Goal: Task Accomplishment & Management: Manage account settings

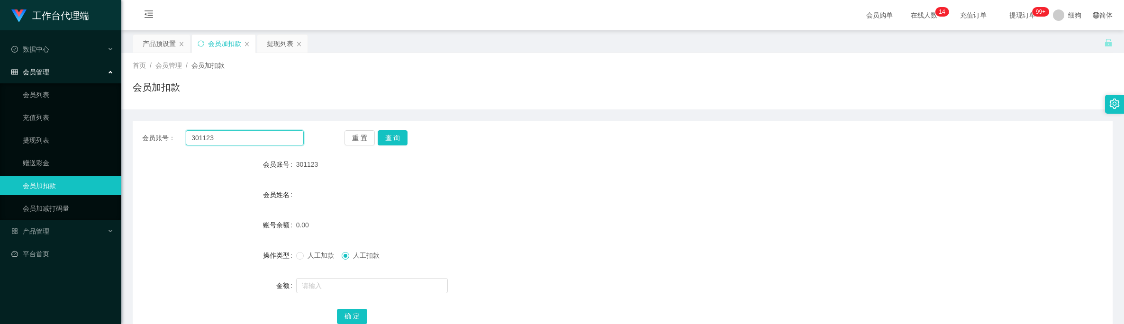
drag, startPoint x: 233, startPoint y: 132, endPoint x: 185, endPoint y: 129, distance: 48.4
click at [185, 129] on div "会员账号： 301123 重 置 查 询 会员账号 301123 会员姓名 账号余额 0.00 操作类型 人工加款 人工扣款 金额 确 定" at bounding box center [623, 234] width 980 height 226
type input "5741"
click at [393, 140] on button "查 询" at bounding box center [393, 137] width 30 height 15
click at [325, 261] on label "人工加款" at bounding box center [317, 256] width 42 height 10
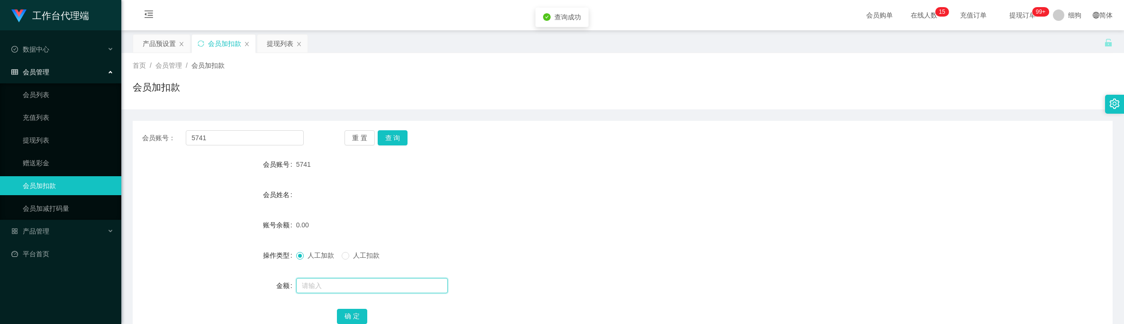
click at [339, 285] on input "text" at bounding box center [372, 285] width 152 height 15
click at [325, 283] on input "text" at bounding box center [372, 285] width 152 height 15
type input "100"
click at [350, 316] on button "确 定" at bounding box center [352, 316] width 30 height 15
click at [391, 142] on button "查 询" at bounding box center [393, 137] width 30 height 15
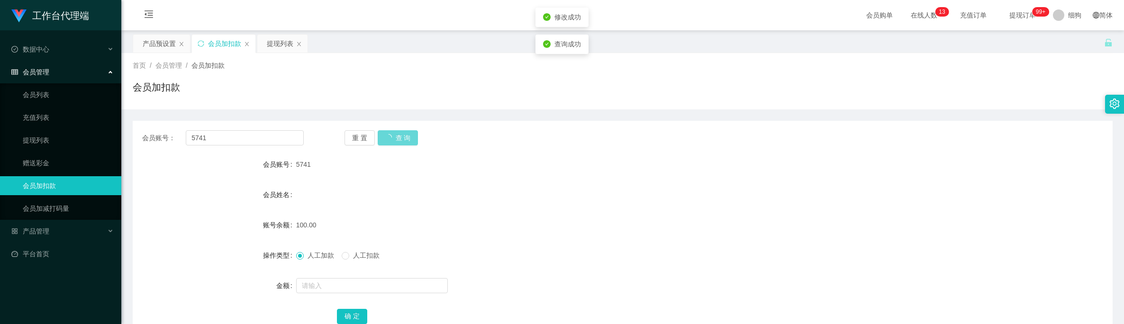
click at [497, 219] on div "100.00" at bounding box center [582, 225] width 572 height 19
click at [484, 230] on div "100.00" at bounding box center [582, 225] width 572 height 19
click at [166, 43] on div "产品预设置" at bounding box center [159, 44] width 33 height 18
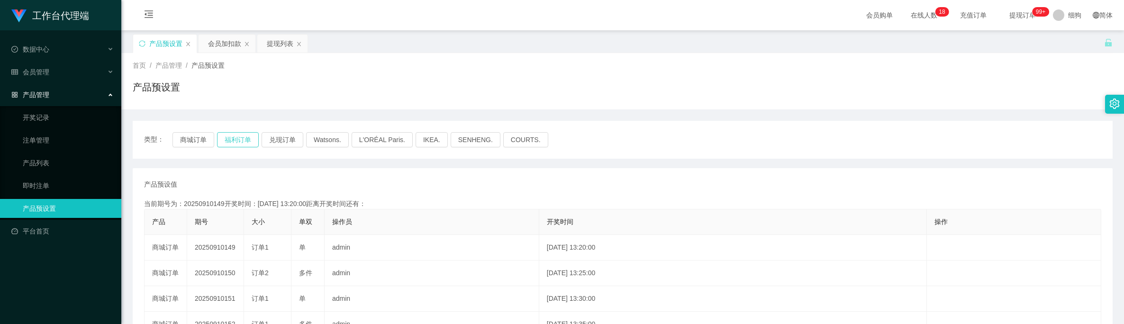
click at [244, 138] on button "福利订单" at bounding box center [238, 139] width 42 height 15
click at [223, 39] on div "会员加扣款" at bounding box center [224, 44] width 33 height 18
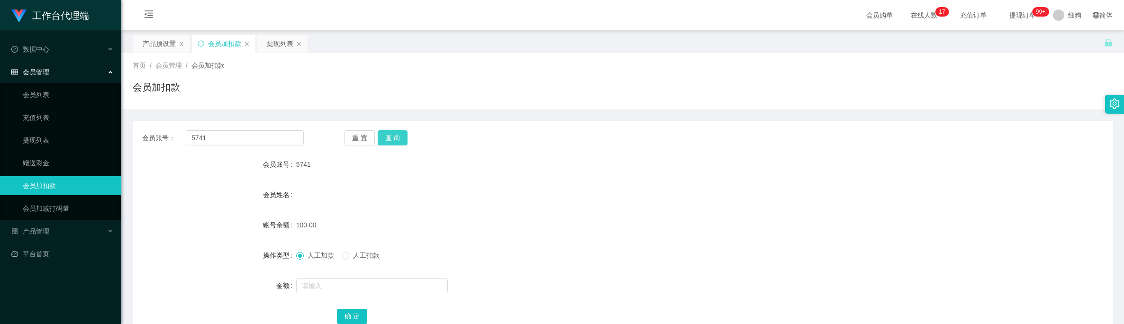
click at [384, 142] on button "查 询" at bounding box center [393, 137] width 30 height 15
click at [390, 145] on button "查 询" at bounding box center [393, 137] width 30 height 15
click at [395, 138] on button "查 询" at bounding box center [393, 137] width 30 height 15
click at [391, 134] on button "查 询" at bounding box center [393, 137] width 30 height 15
click at [548, 185] on form "会员账号 5741 会员姓名 账号余额 150.00 操作类型 人工加款 人工扣款 金额 确 定" at bounding box center [623, 240] width 980 height 171
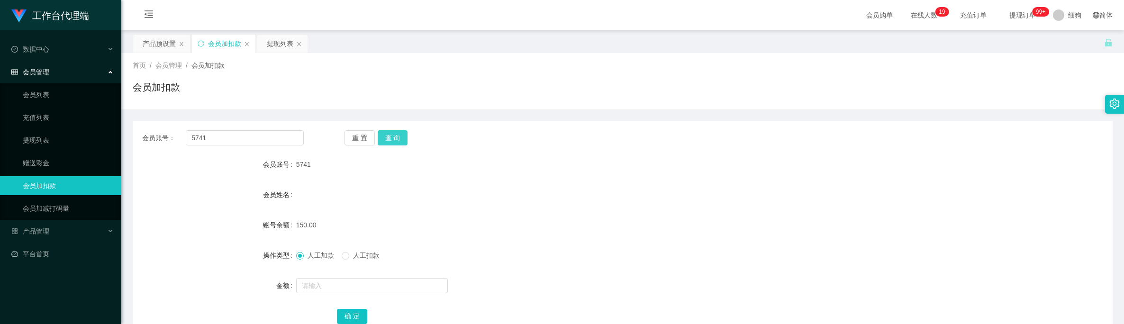
click at [399, 135] on button "查 询" at bounding box center [393, 137] width 30 height 15
drag, startPoint x: 260, startPoint y: 140, endPoint x: 104, endPoint y: 128, distance: 156.0
click at [104, 128] on section "工作台代理端 数据中心 会员管理 会员列表 充值列表 提现列表 赠送彩金 会员加扣款 会员加减打码量 产品管理 开奖记录 注单管理 产品列表 即时注单 产品预…" at bounding box center [562, 195] width 1124 height 391
click at [277, 45] on div "提现列表" at bounding box center [280, 44] width 27 height 18
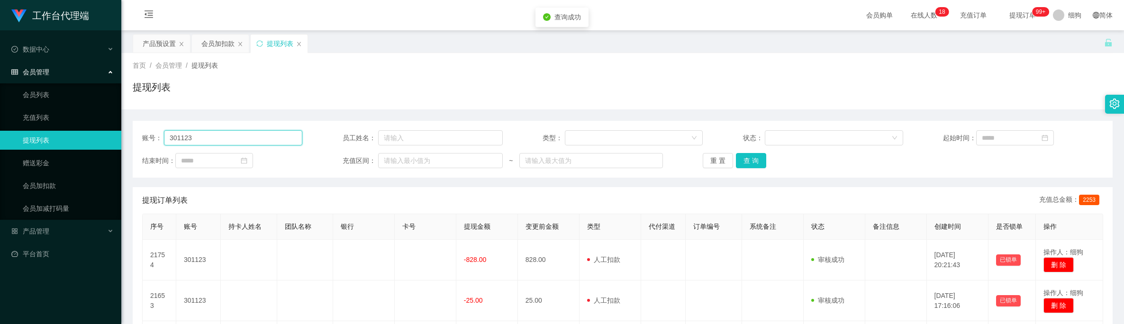
click at [247, 133] on input "301123" at bounding box center [233, 137] width 138 height 15
drag, startPoint x: 263, startPoint y: 140, endPoint x: 87, endPoint y: 119, distance: 176.8
click at [87, 119] on section "工作台代理端 数据中心 会员管理 会员列表 充值列表 提现列表 赠送彩金 会员加扣款 会员加减打码量 产品管理 开奖记录 注单管理 产品列表 即时注单 产品预…" at bounding box center [562, 218] width 1124 height 437
paste input "5741"
type input "5741"
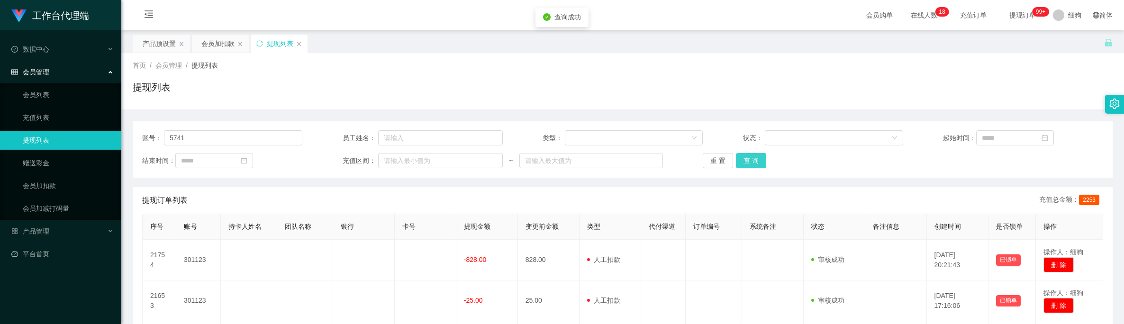
click at [743, 159] on button "查 询" at bounding box center [751, 160] width 30 height 15
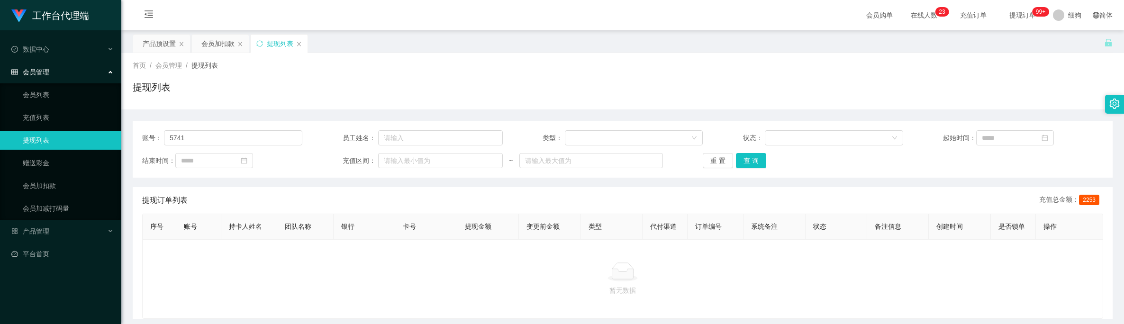
click at [422, 264] on div "暂无数据" at bounding box center [622, 279] width 961 height 80
click at [753, 158] on button "查 询" at bounding box center [751, 160] width 30 height 15
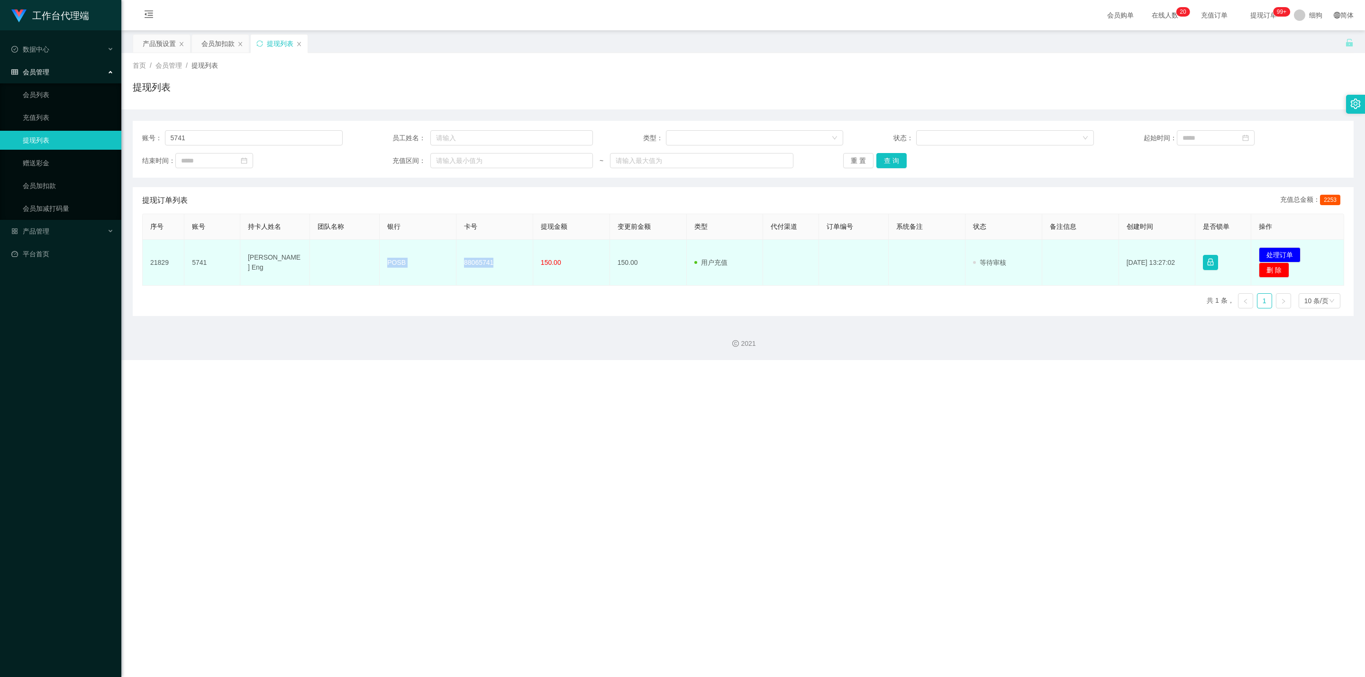
drag, startPoint x: 380, startPoint y: 259, endPoint x: 492, endPoint y: 265, distance: 112.5
click at [492, 265] on tr "21829 5741 Serene Chua Guek Eng POSB 88065741 150.00 150.00 用户充值 人工扣款 审核驳回 审核成功…" at bounding box center [744, 263] width 1202 height 46
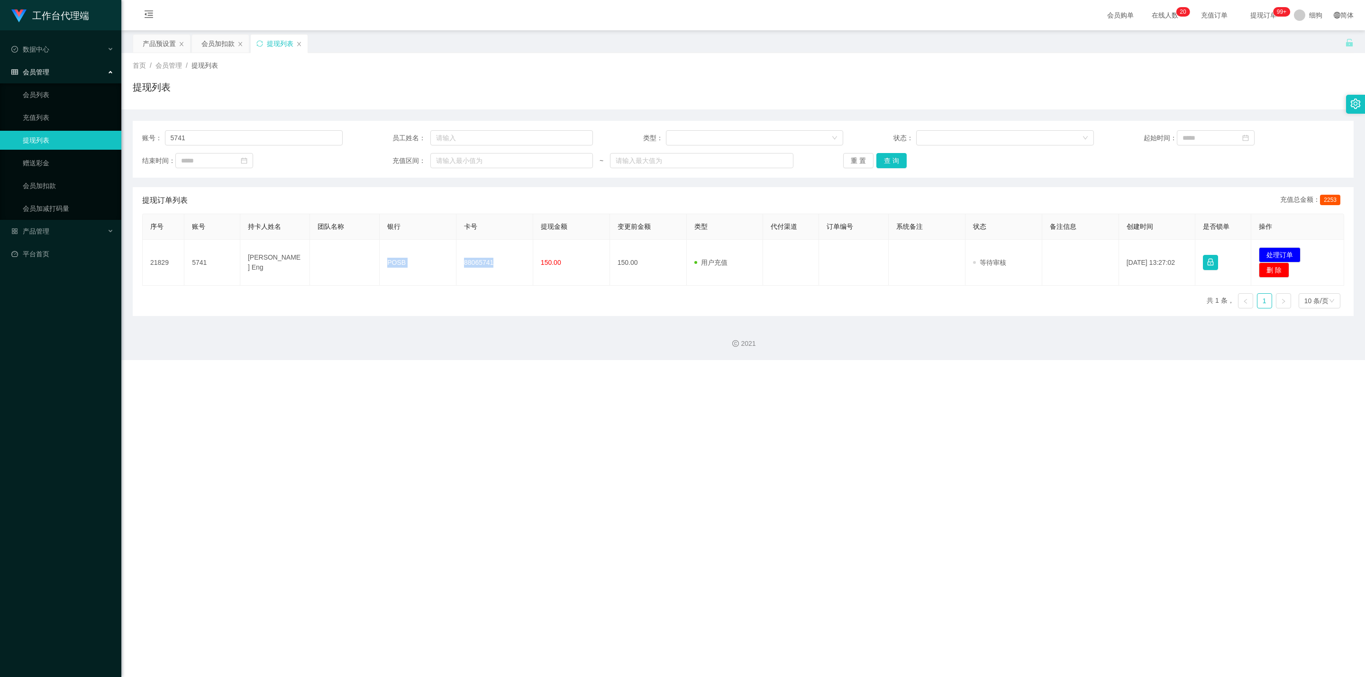
copy tr "POSB 88065741"
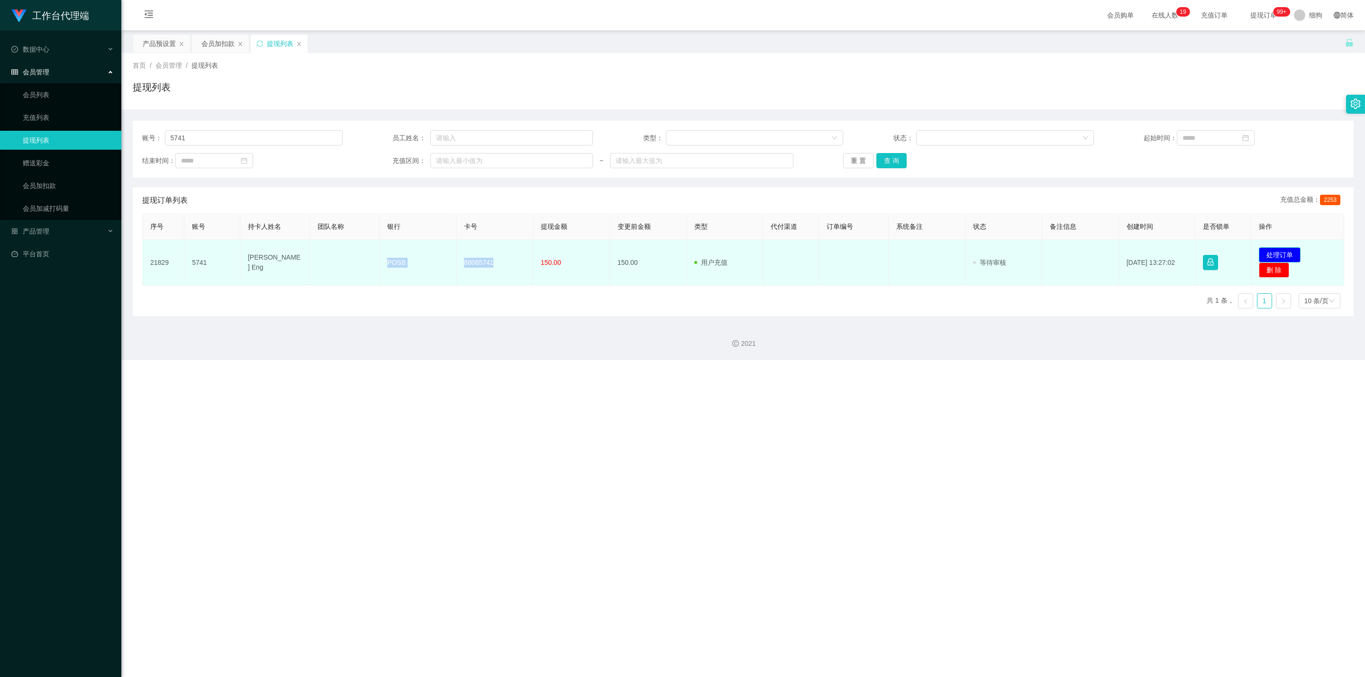
click at [1124, 249] on button "处理订单" at bounding box center [1280, 254] width 42 height 15
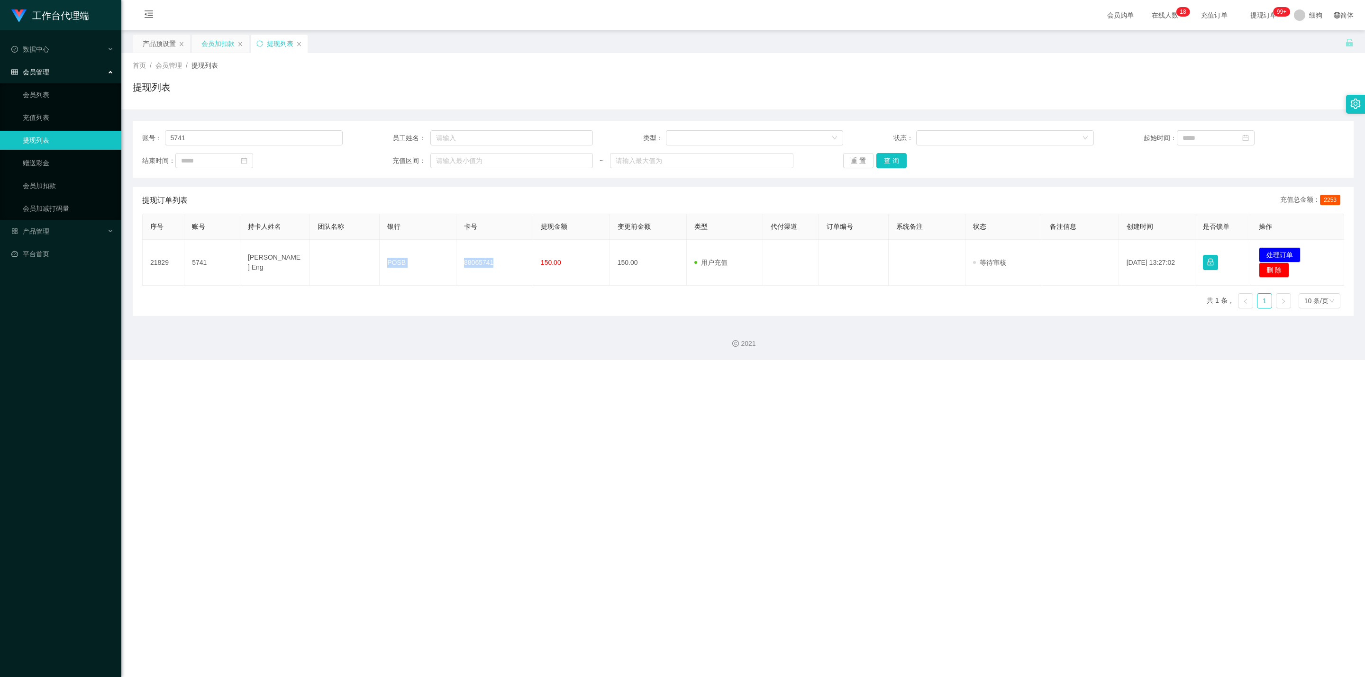
click at [225, 46] on div "会员加扣款" at bounding box center [217, 44] width 33 height 18
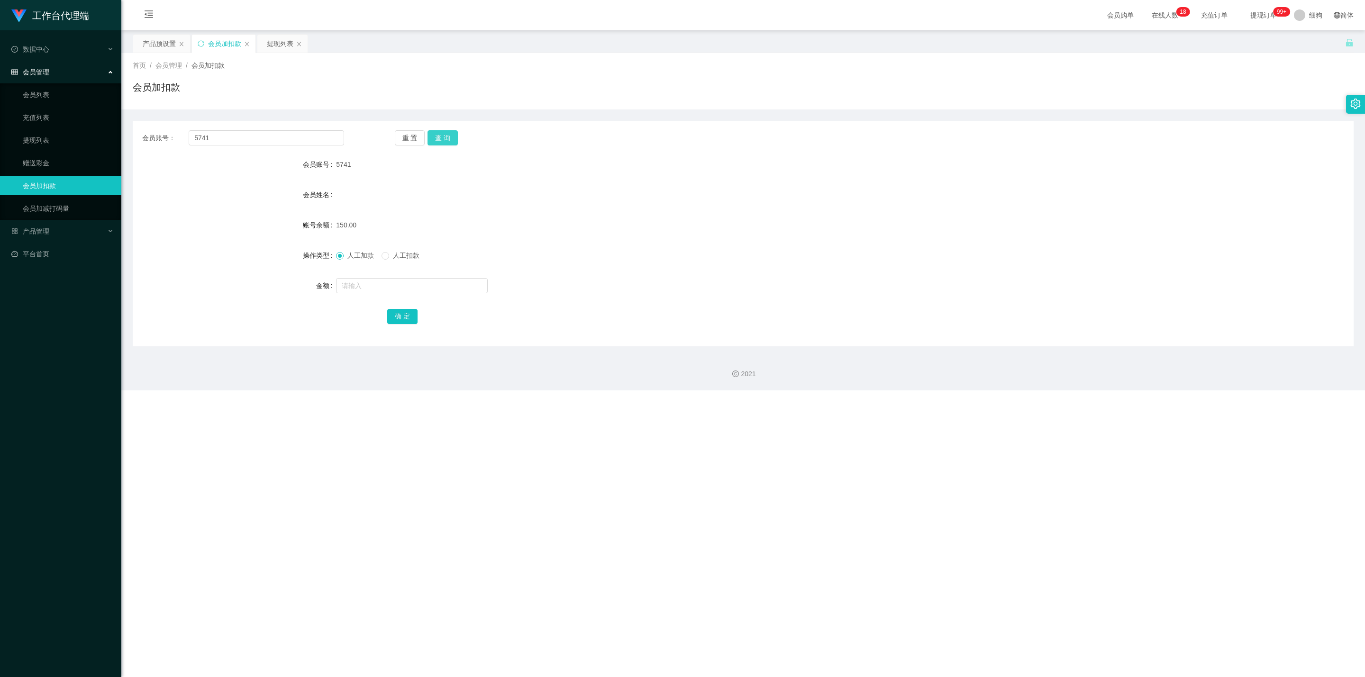
click at [453, 140] on button "查 询" at bounding box center [443, 137] width 30 height 15
click at [363, 282] on input "text" at bounding box center [412, 285] width 152 height 15
type input "13"
click at [410, 315] on button "确 定" at bounding box center [402, 316] width 30 height 15
click at [289, 51] on div "提现列表" at bounding box center [280, 44] width 27 height 18
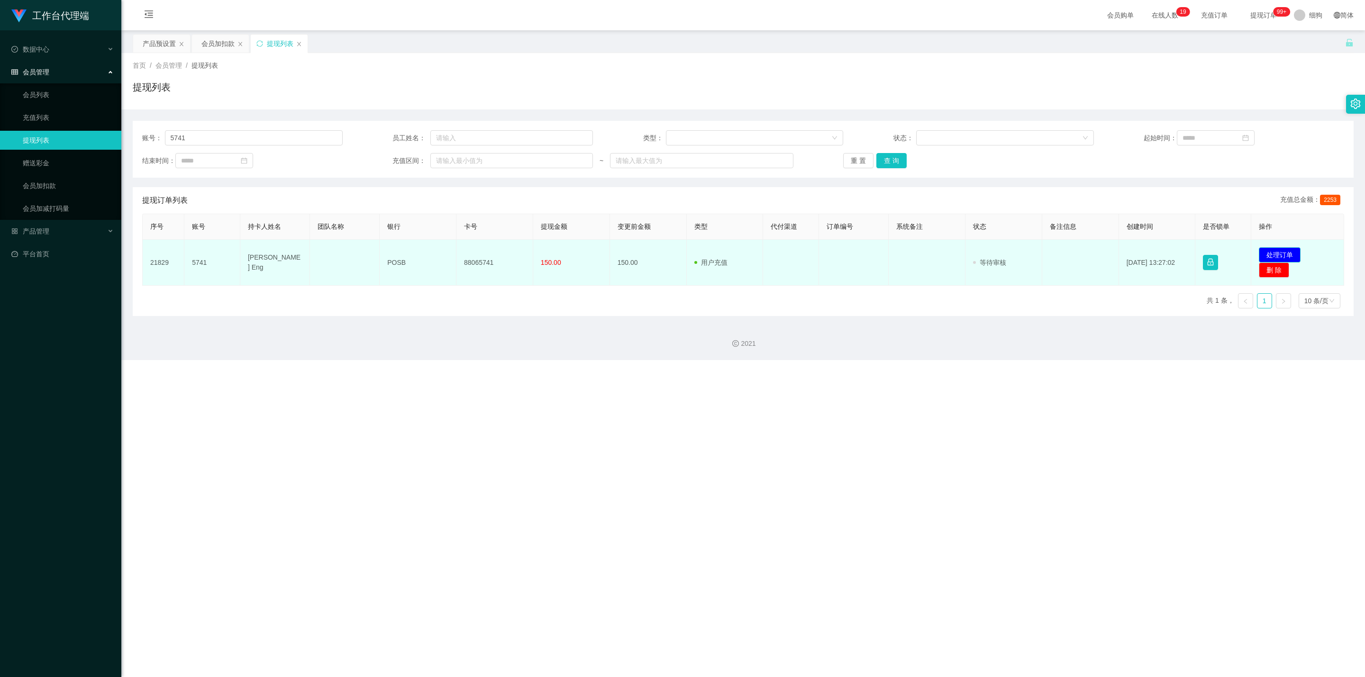
click at [1124, 250] on button "处理订单" at bounding box center [1280, 254] width 42 height 15
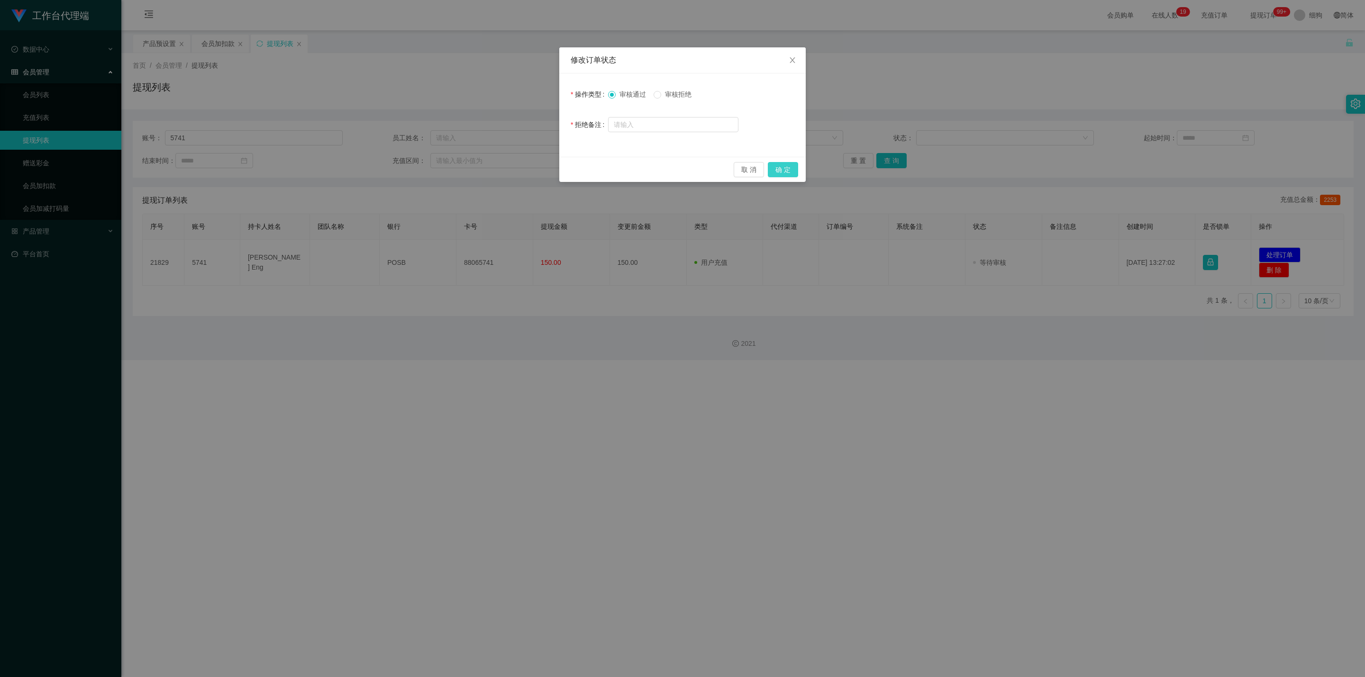
click at [788, 170] on button "确 定" at bounding box center [783, 169] width 30 height 15
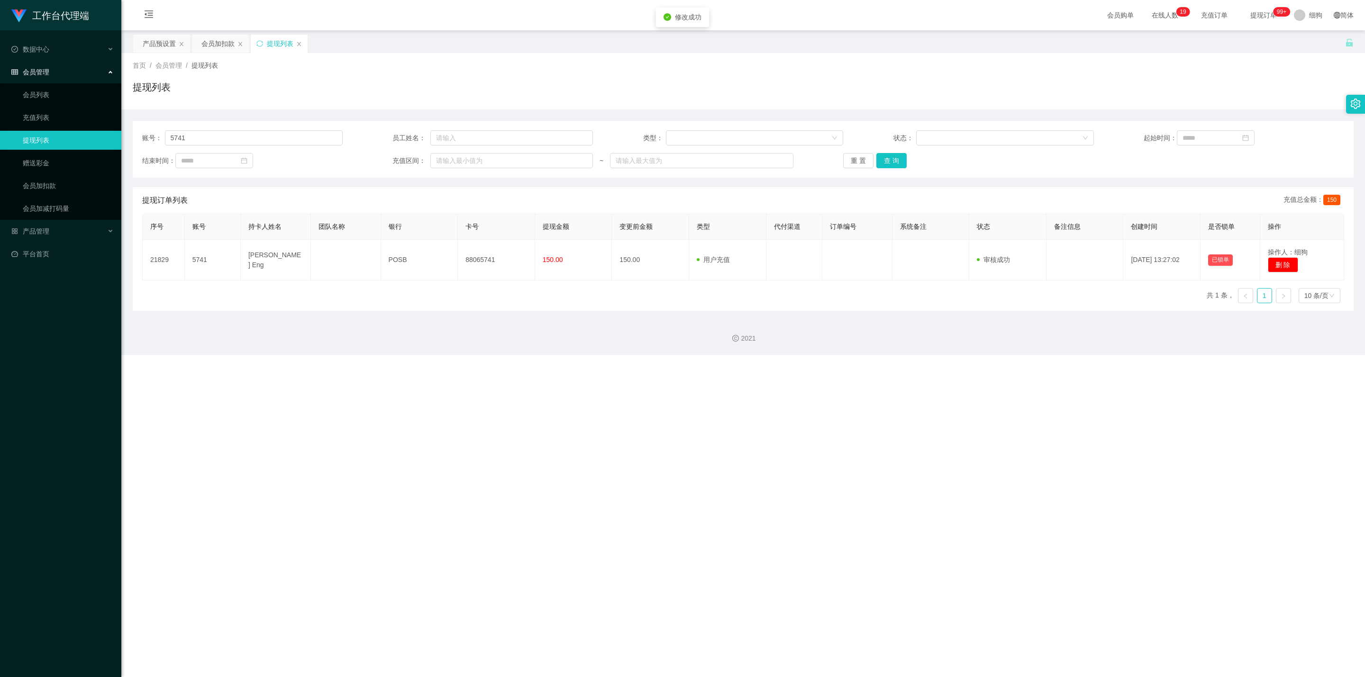
click at [592, 324] on div "工作台代理端 数据中心 会员管理 会员列表 充值列表 提现列表 赠送彩金 会员加扣款 会员加减打码量 产品管理 开奖记录 注单管理 产品列表 即时注单 产品预…" at bounding box center [682, 338] width 1365 height 677
click at [205, 37] on div "会员加扣款" at bounding box center [217, 44] width 33 height 18
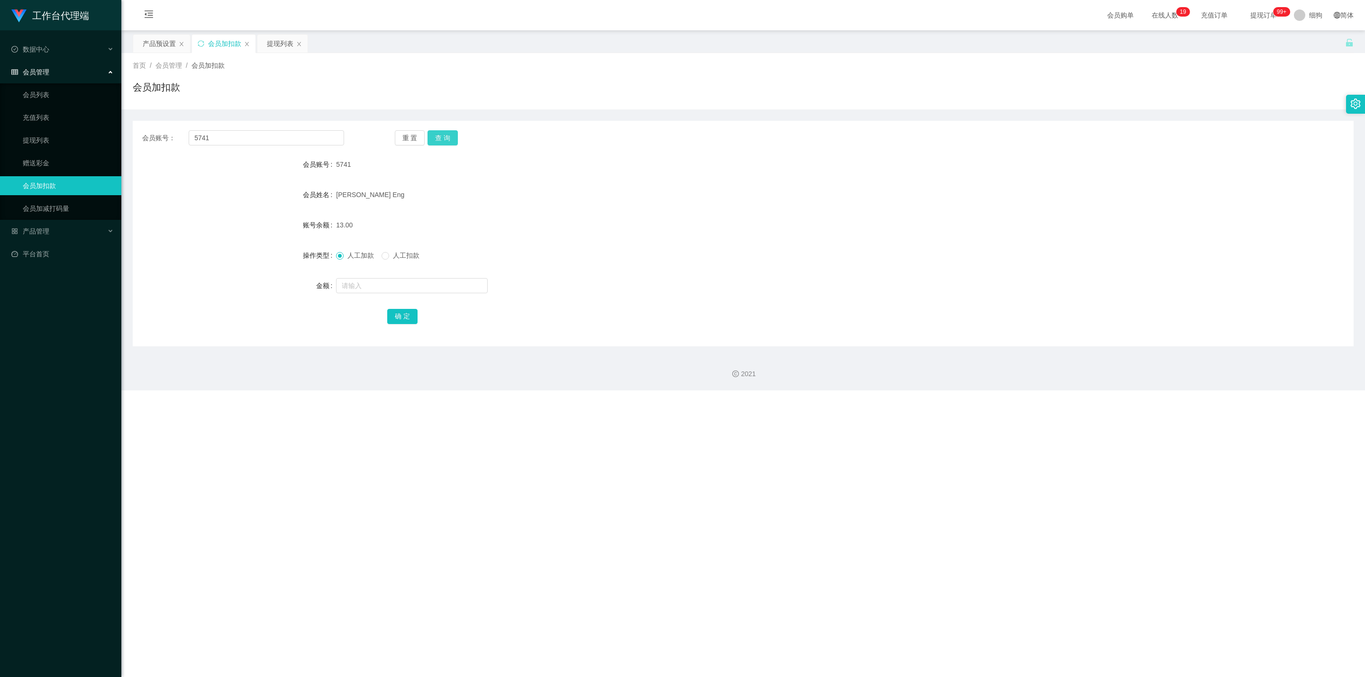
click at [441, 139] on button "查 询" at bounding box center [443, 137] width 30 height 15
click at [381, 282] on input "text" at bounding box center [412, 285] width 152 height 15
type input "8"
click at [397, 311] on button "确 定" at bounding box center [402, 316] width 30 height 15
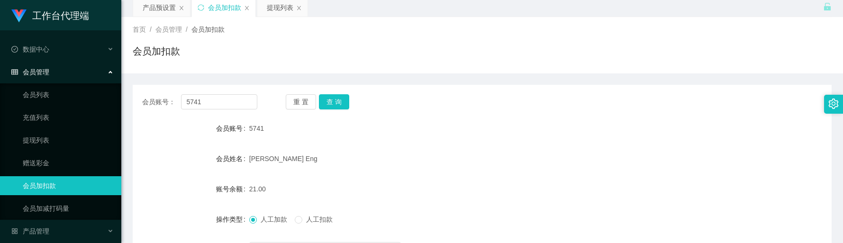
scroll to position [71, 0]
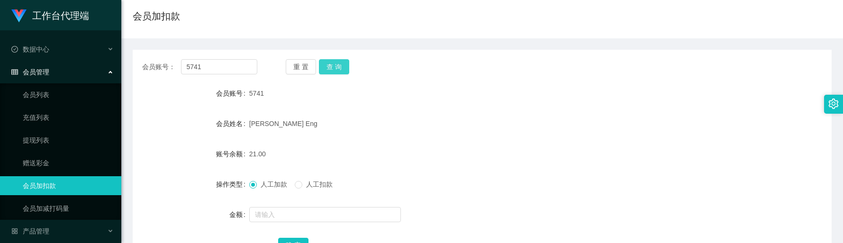
click at [334, 64] on button "查 询" at bounding box center [334, 66] width 30 height 15
click at [345, 70] on button "查 询" at bounding box center [334, 66] width 30 height 15
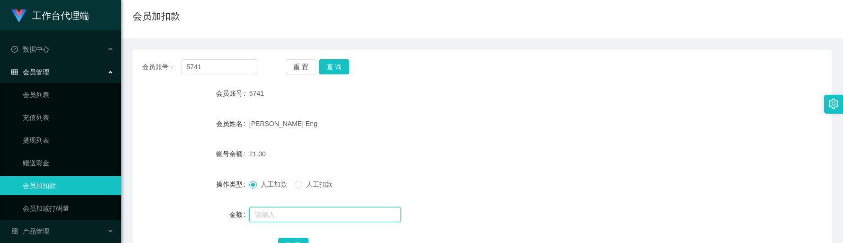
click at [289, 214] on input "text" at bounding box center [325, 214] width 152 height 15
type input "8"
click at [304, 238] on button "确 定" at bounding box center [293, 245] width 30 height 15
click at [439, 107] on form "会员账号 5741 会员姓名 [PERSON_NAME] Eng 账号余额 29.00 操作类型 人工加款 人工扣款 金额 确 定" at bounding box center [482, 169] width 699 height 171
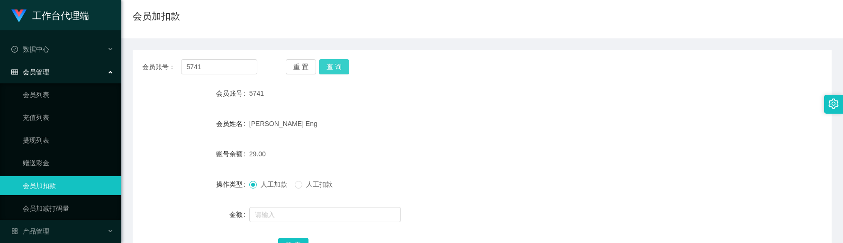
click at [331, 70] on button "查 询" at bounding box center [334, 66] width 30 height 15
